Goal: Task Accomplishment & Management: Manage account settings

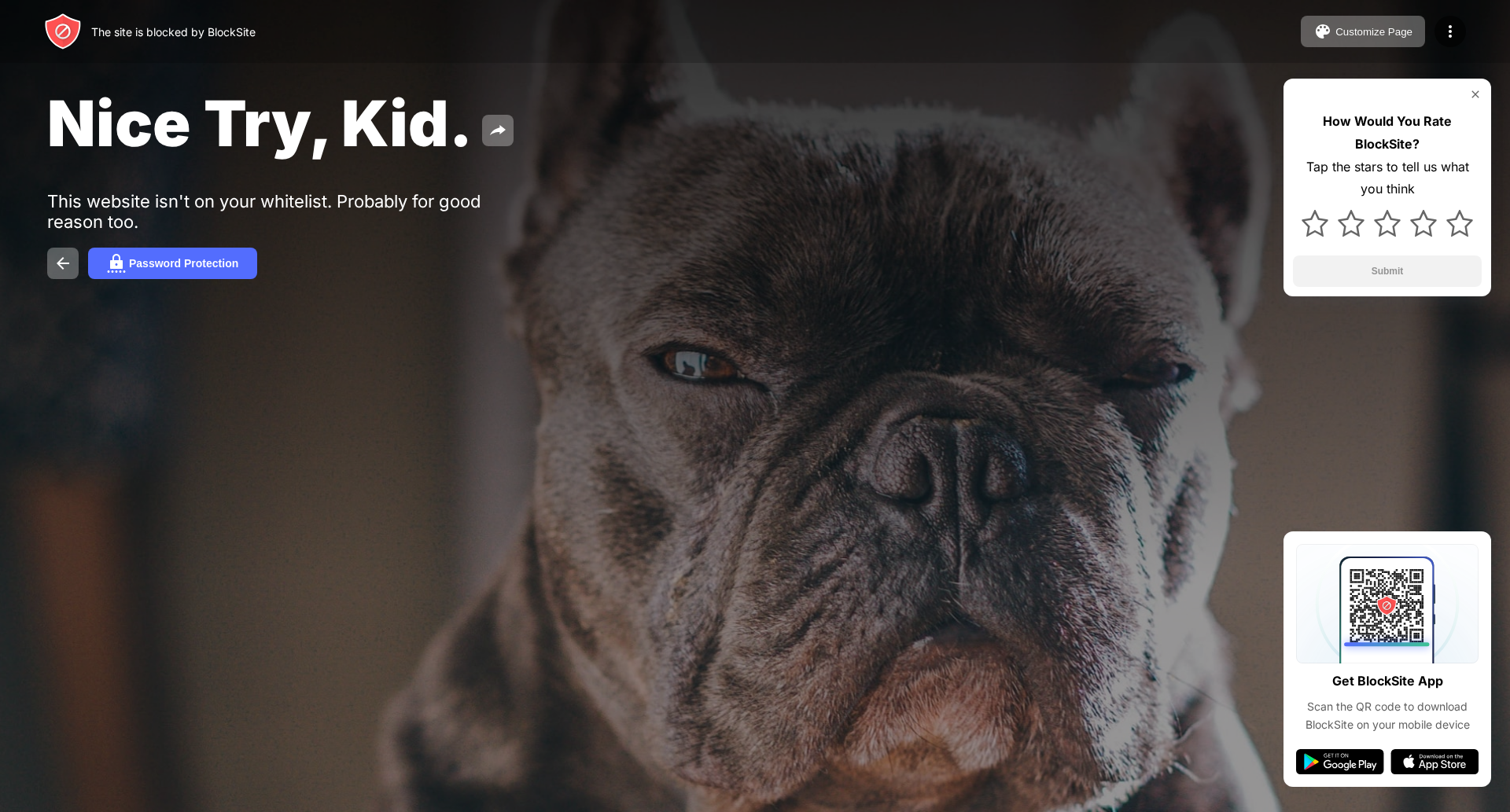
drag, startPoint x: 0, startPoint y: 0, endPoint x: 1072, endPoint y: 226, distance: 1095.6
click at [1072, 226] on div "Nice Try, Kid. This website isn't on your whitelist. Probably for good reason t…" at bounding box center [755, 182] width 1510 height 364
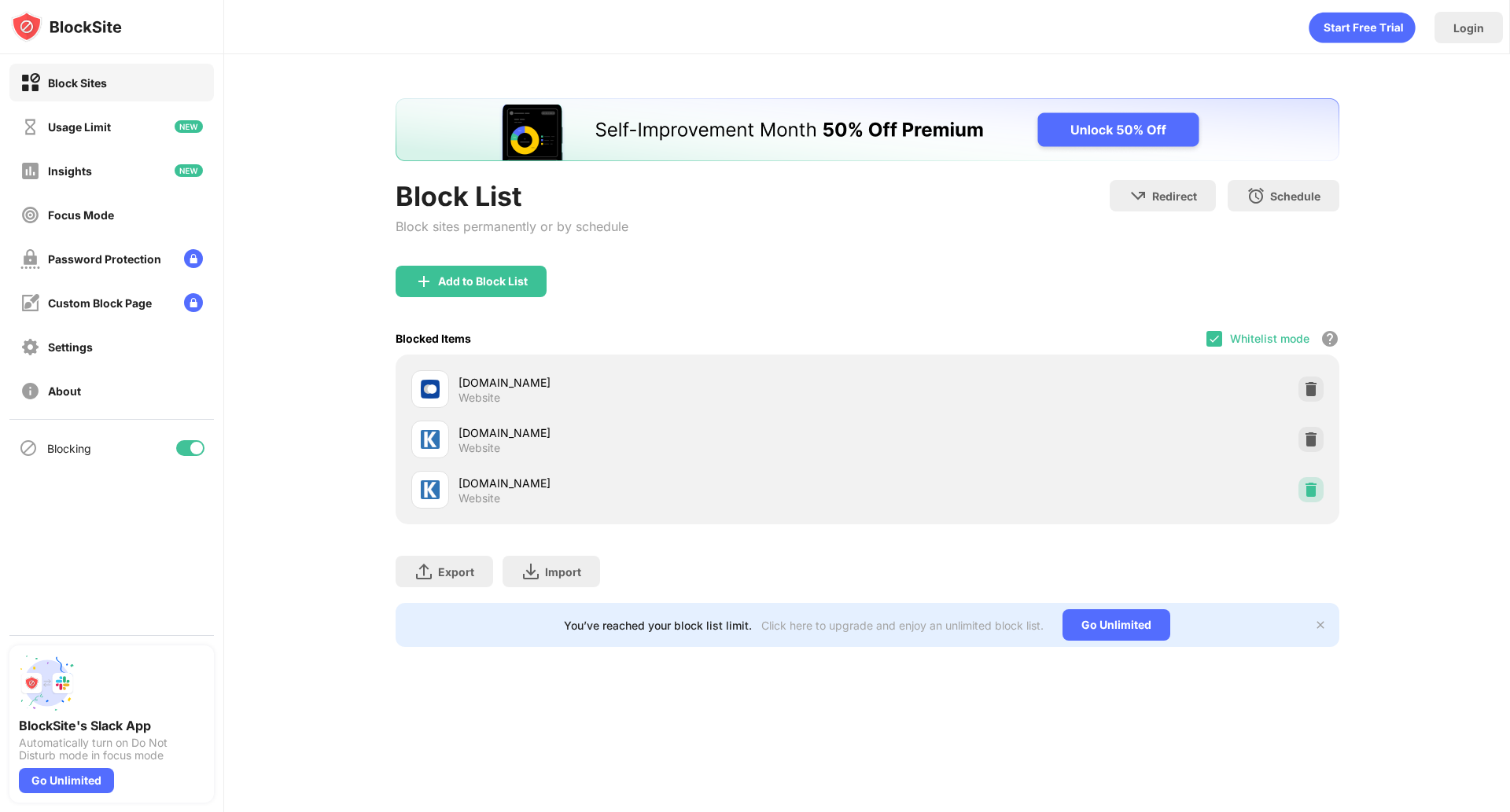
click at [1310, 488] on img at bounding box center [1310, 490] width 16 height 16
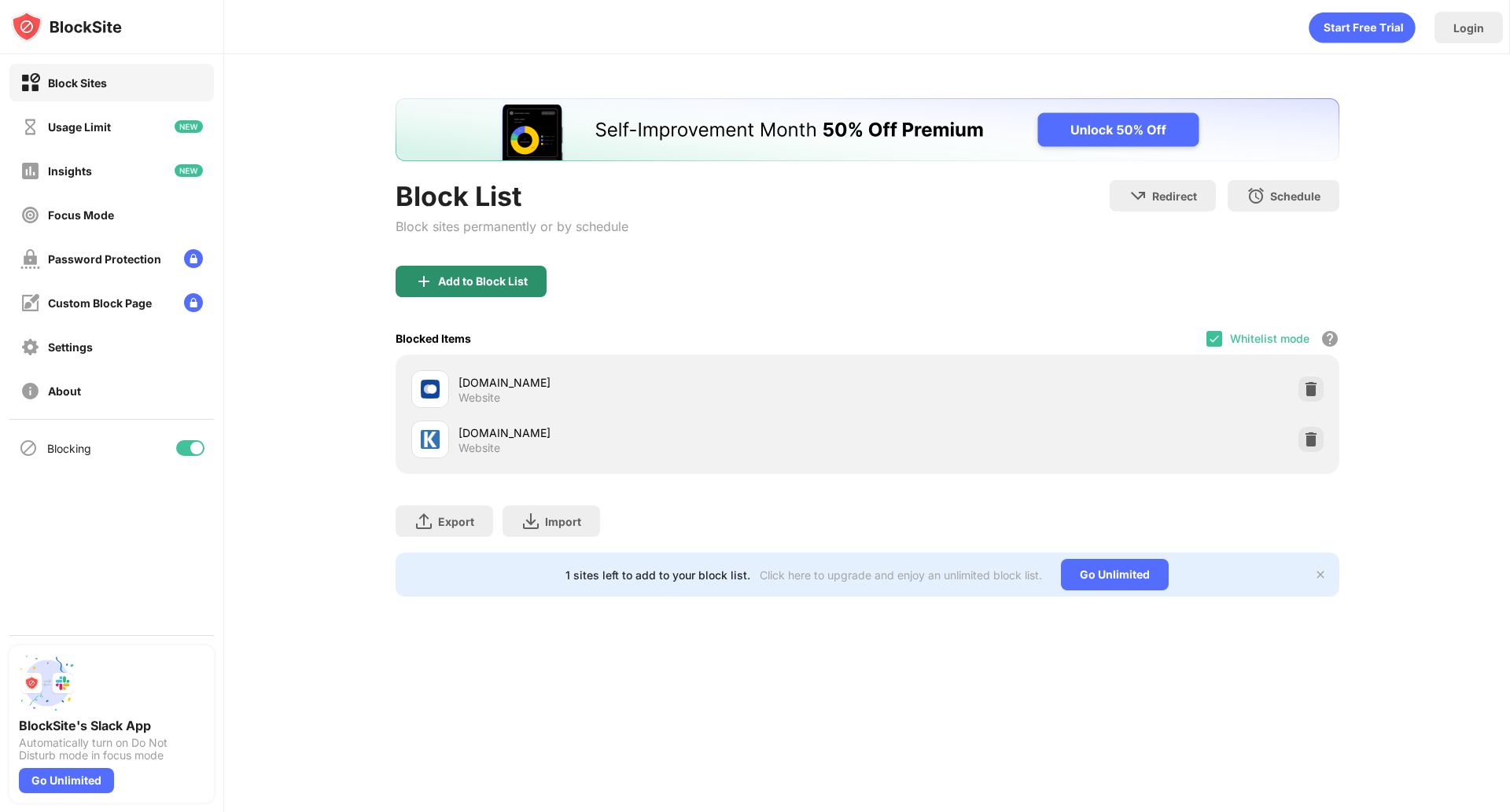
click at [416, 279] on img at bounding box center [423, 281] width 19 height 19
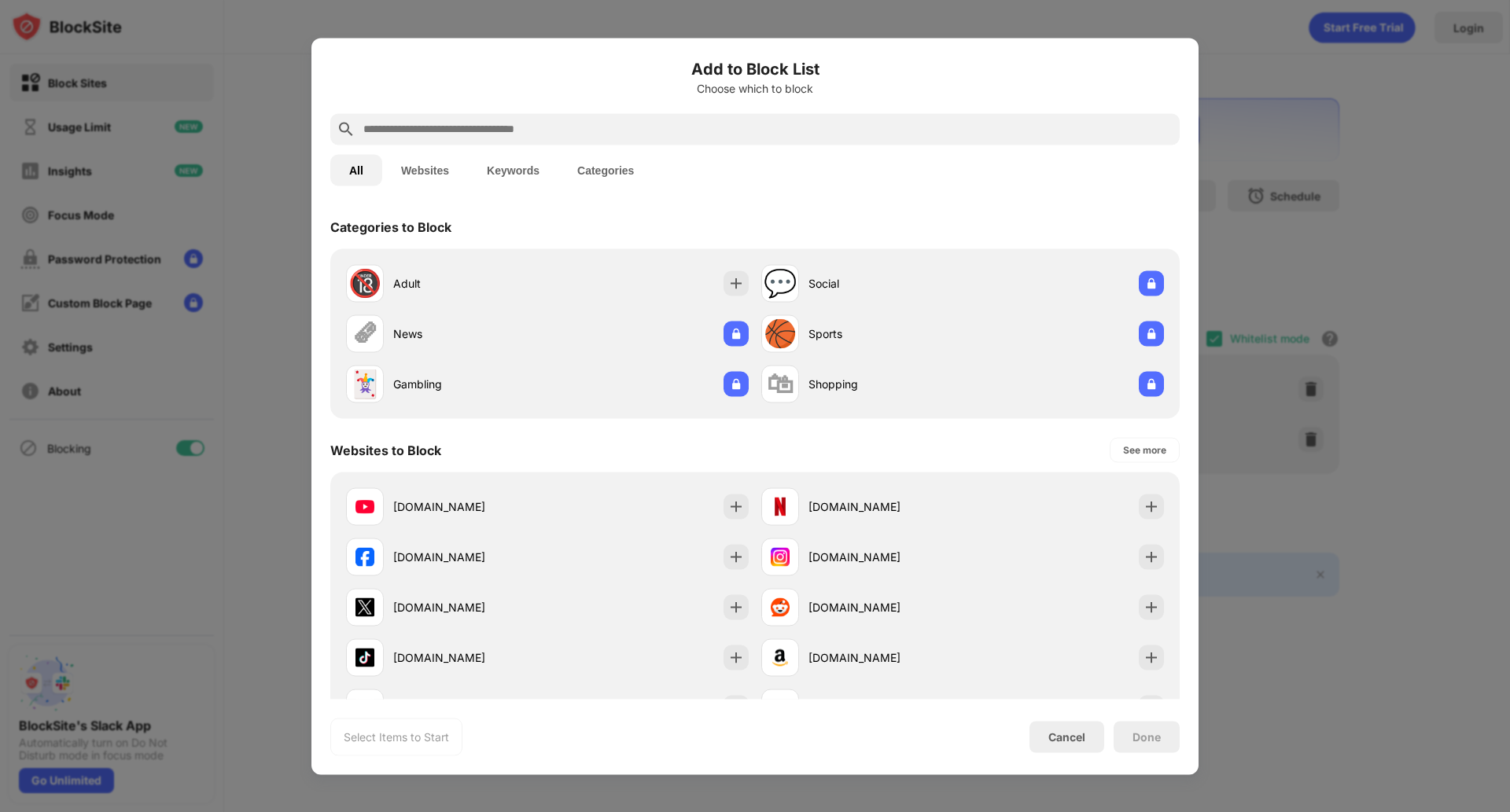
click at [434, 129] on input "text" at bounding box center [767, 129] width 811 height 19
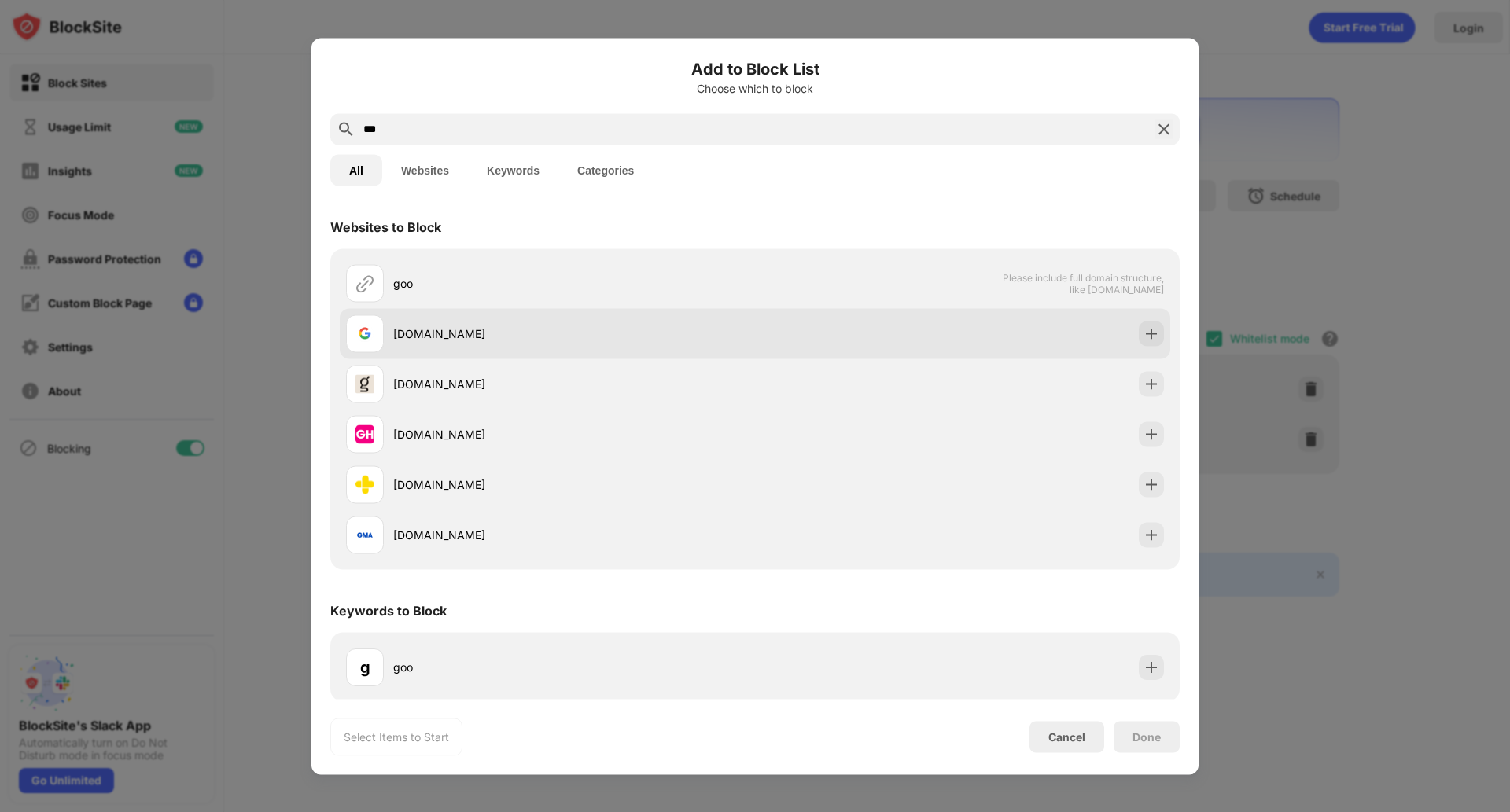
type input "***"
click at [434, 337] on div "[DOMAIN_NAME]" at bounding box center [574, 333] width 362 height 17
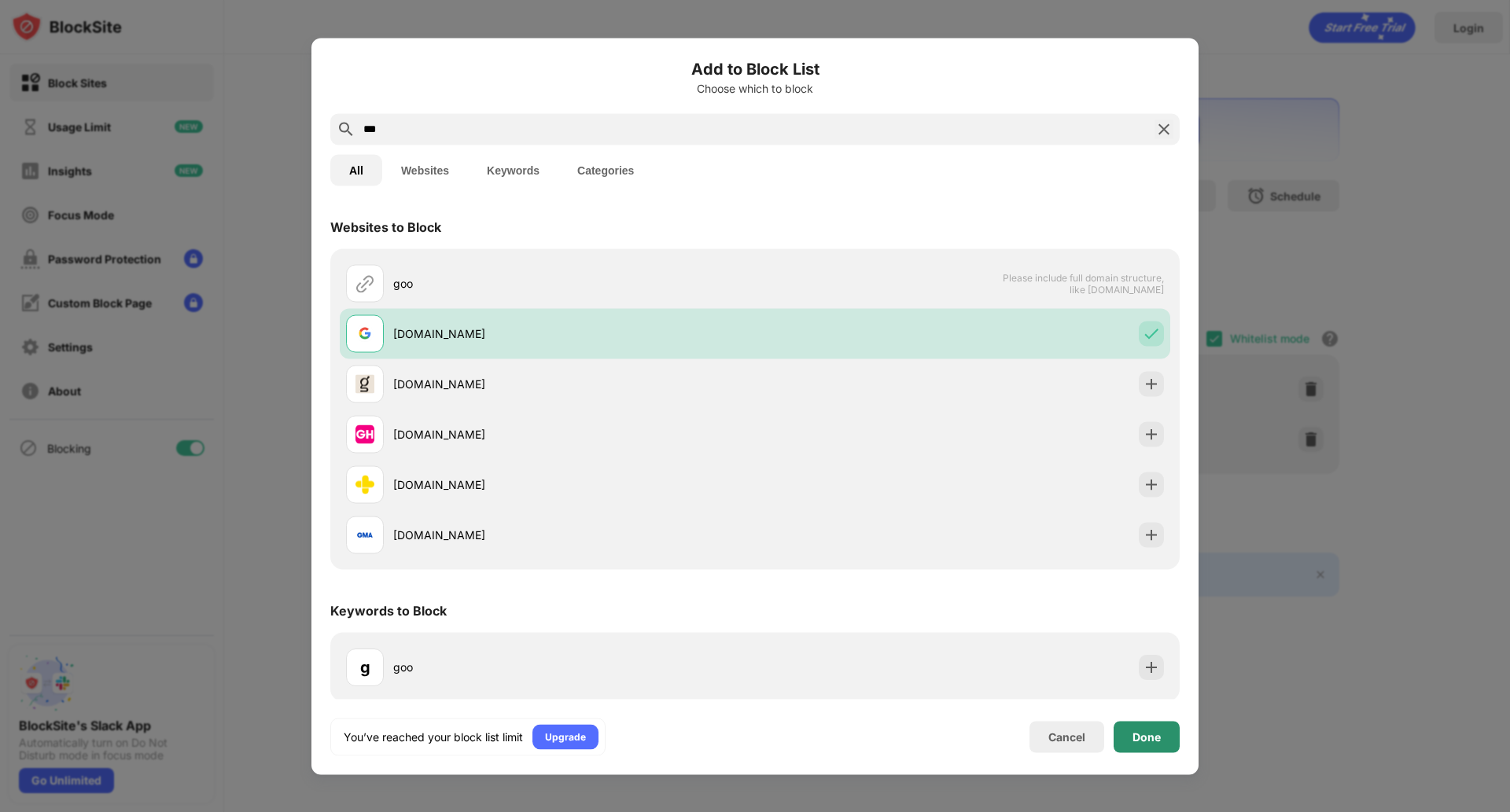
click at [1155, 732] on div "Done" at bounding box center [1146, 737] width 28 height 12
